Goal: Participate in discussion: Engage in conversation with other users on a specific topic

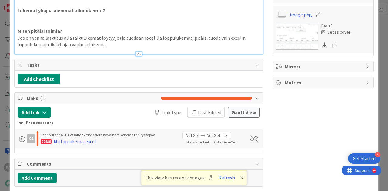
scroll to position [477, 0]
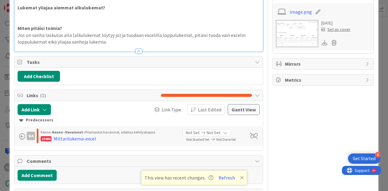
click at [135, 49] on div at bounding box center [138, 51] width 7 height 5
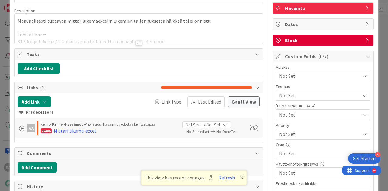
scroll to position [0, 0]
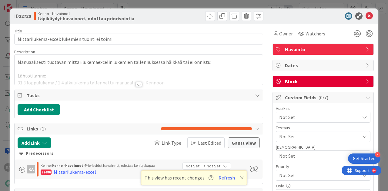
click at [136, 80] on div at bounding box center [139, 76] width 248 height 15
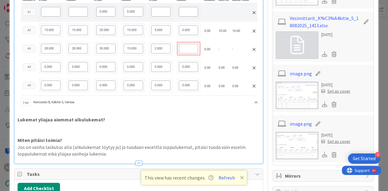
scroll to position [366, 0]
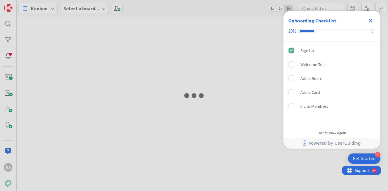
drag, startPoint x: 263, startPoint y: 0, endPoint x: 143, endPoint y: 13, distance: 121.3
click at [143, 13] on div at bounding box center [194, 95] width 388 height 191
click at [370, 21] on icon "Close Checklist" at bounding box center [371, 21] width 4 height 4
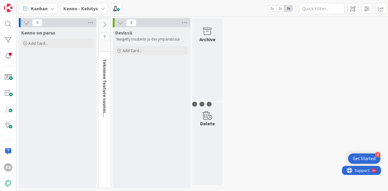
click at [90, 12] on span "Kenno - Kehitys" at bounding box center [80, 8] width 35 height 7
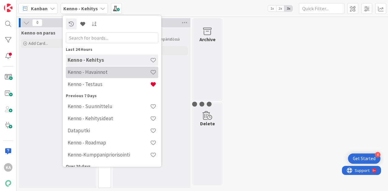
click at [87, 72] on h4 "Kenno - Havainnot" at bounding box center [109, 72] width 82 height 6
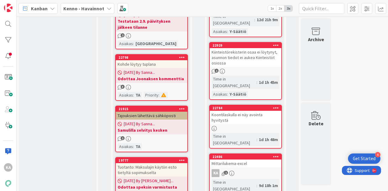
scroll to position [250, 0]
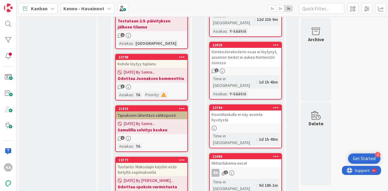
click at [246, 159] on div "Mittarilukema-excel" at bounding box center [246, 163] width 72 height 8
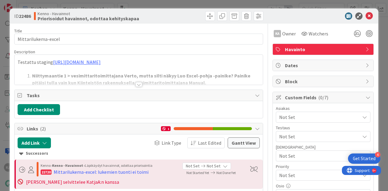
click at [138, 84] on div at bounding box center [138, 84] width 7 height 5
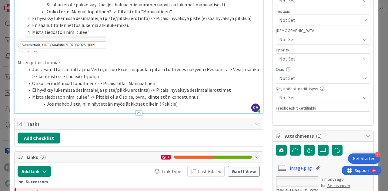
scroll to position [117, 0]
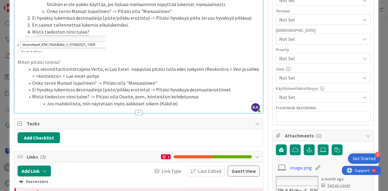
click at [157, 82] on li "Onko termi Manual lopullinen? -> Pitäisi olla "Manuaalinen"" at bounding box center [142, 83] width 235 height 7
